Goal: Find specific page/section: Find specific page/section

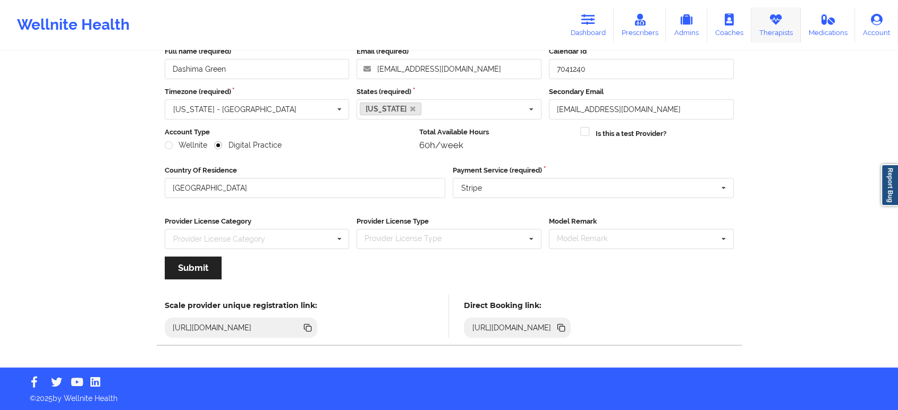
click at [778, 21] on icon at bounding box center [776, 20] width 14 height 12
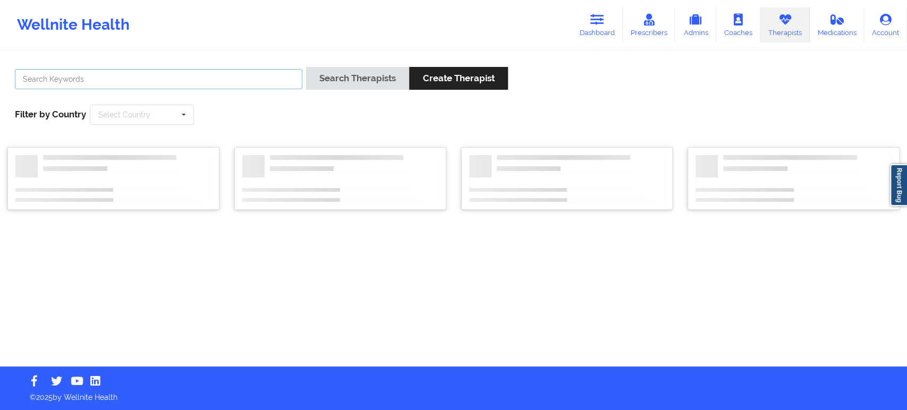
drag, startPoint x: 153, startPoint y: 75, endPoint x: 217, endPoint y: 77, distance: 63.8
click at [153, 75] on input "text" at bounding box center [158, 79] width 287 height 20
paste input "[PERSON_NAME]"
type input "[PERSON_NAME]"
click at [327, 75] on button "Search Therapists" at bounding box center [357, 78] width 103 height 23
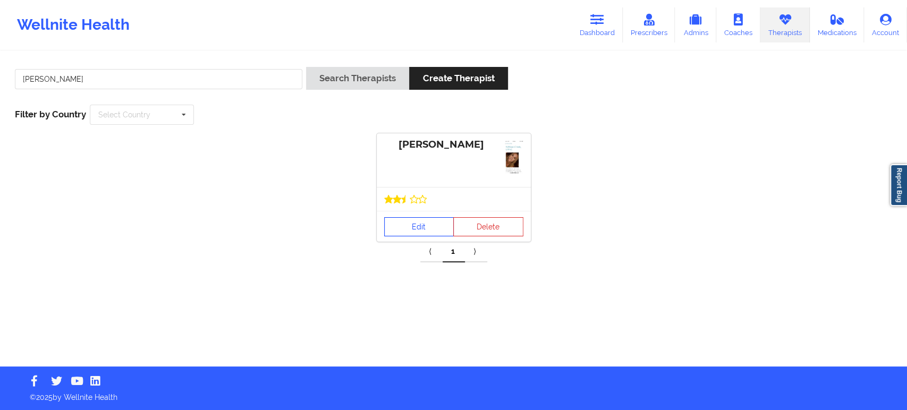
click at [426, 227] on link "Edit" at bounding box center [419, 226] width 70 height 19
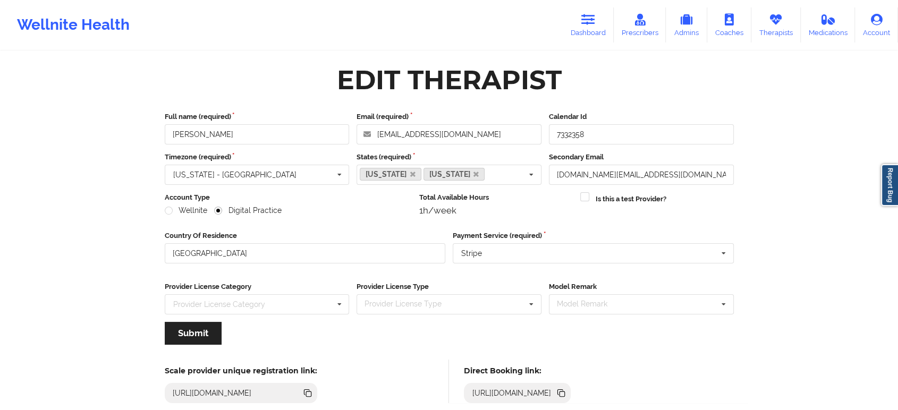
click at [565, 393] on icon at bounding box center [561, 393] width 5 height 5
